Goal: Navigation & Orientation: Find specific page/section

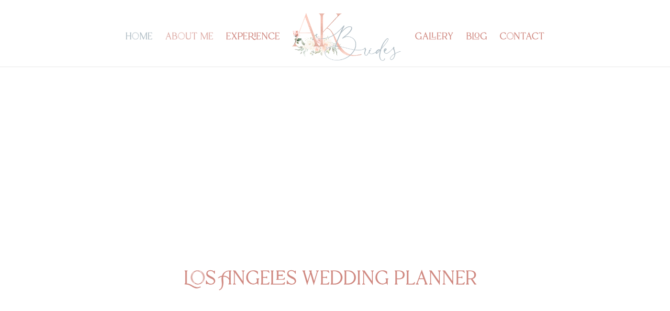
click at [197, 37] on link "about me" at bounding box center [189, 50] width 48 height 33
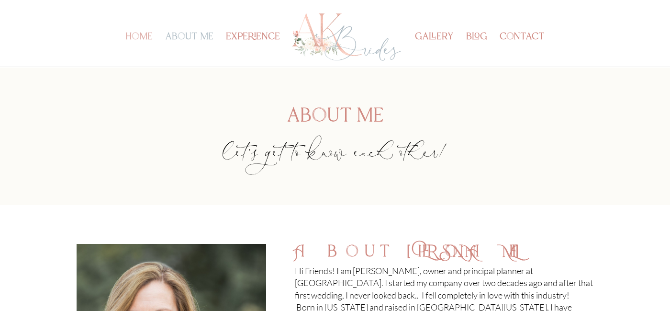
click at [131, 38] on link "home" at bounding box center [138, 50] width 27 height 33
